Goal: Find specific page/section: Find specific page/section

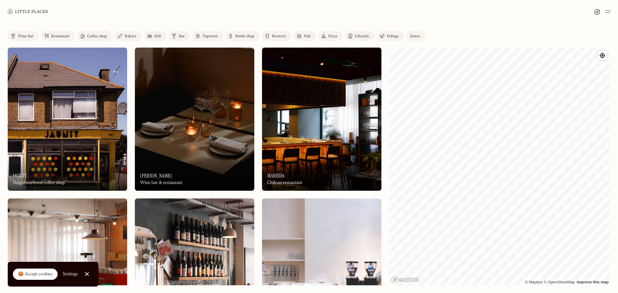
drag, startPoint x: 55, startPoint y: 38, endPoint x: 152, endPoint y: 53, distance: 98.3
click at [55, 38] on div "Restaurant" at bounding box center [60, 36] width 18 height 4
click at [63, 33] on link "Restaurant" at bounding box center [57, 36] width 33 height 10
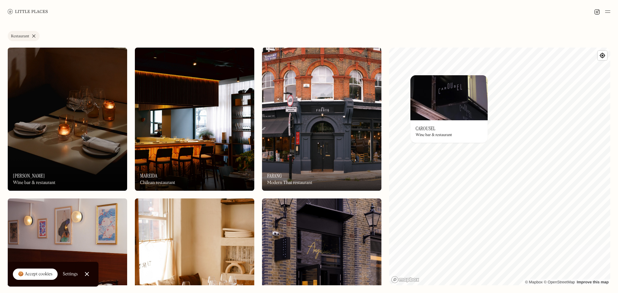
click at [432, 130] on h3 "Carousel" at bounding box center [426, 129] width 20 height 6
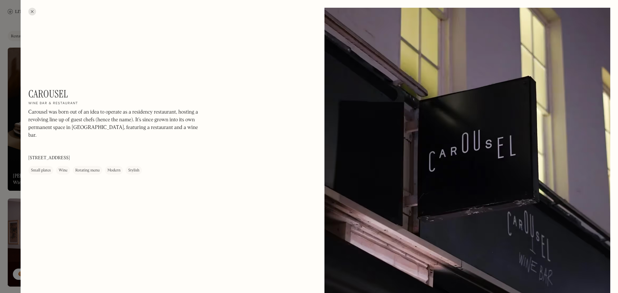
click at [51, 89] on h1 "Carousel" at bounding box center [48, 94] width 40 height 12
copy div "Carousel On Our Radar"
click at [9, 84] on div at bounding box center [309, 146] width 618 height 293
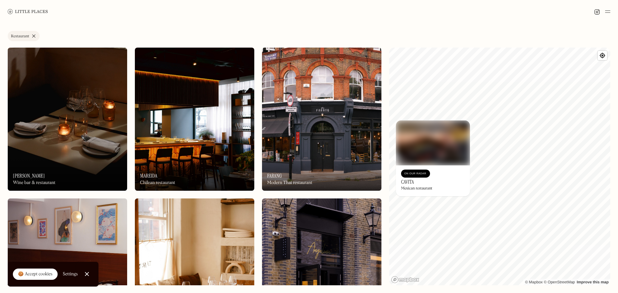
click at [388, 148] on div "Label Restaurant Wine bar Restaurant Coffee shop Bakery Deli Bar Taproom Bottle…" at bounding box center [309, 158] width 618 height 270
